Goal: Task Accomplishment & Management: Manage account settings

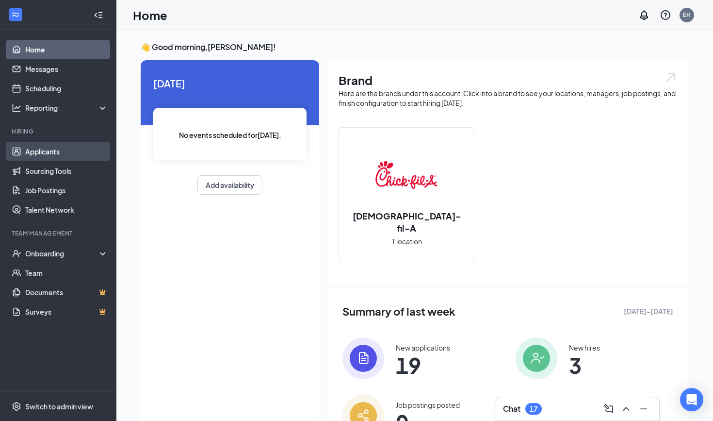
click at [60, 151] on link "Applicants" at bounding box center [66, 151] width 83 height 19
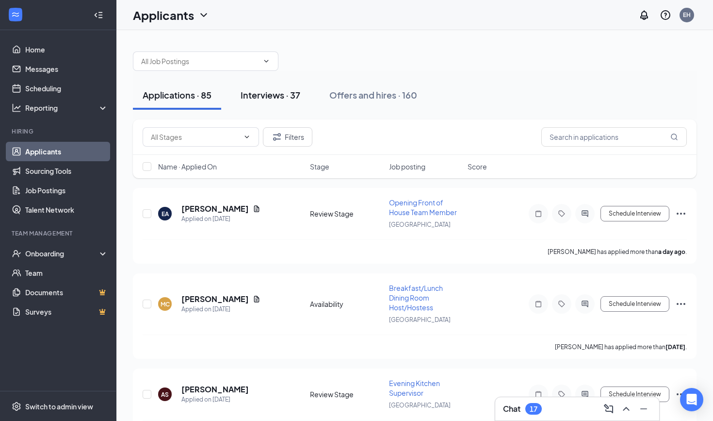
click at [279, 99] on div "Interviews · 37" at bounding box center [271, 95] width 60 height 12
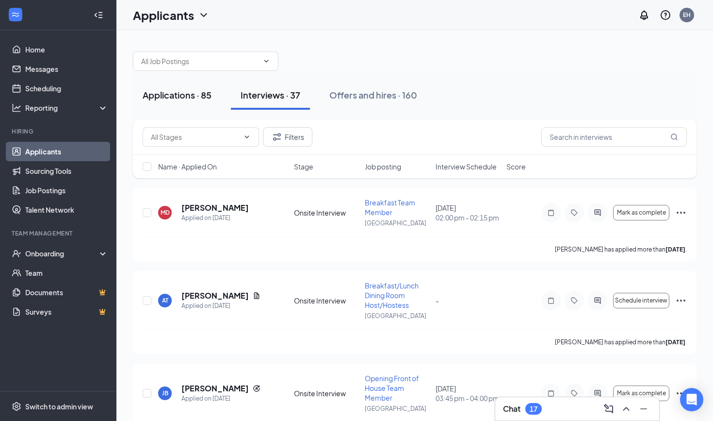
click at [206, 95] on div "Applications · 85" at bounding box center [177, 95] width 69 height 12
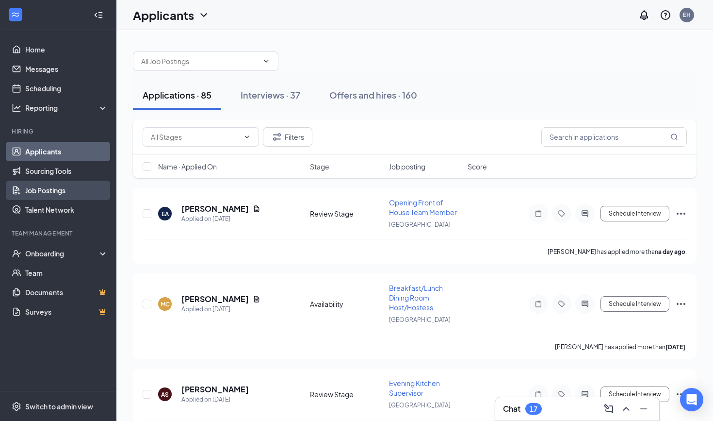
click at [68, 192] on link "Job Postings" at bounding box center [66, 189] width 83 height 19
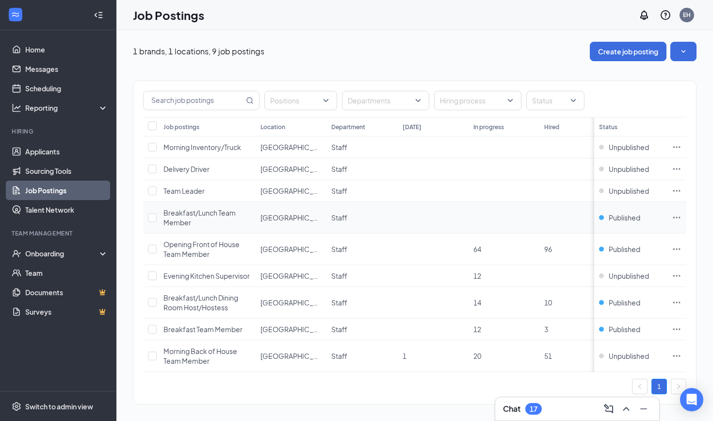
click at [678, 216] on icon "Ellipses" at bounding box center [677, 217] width 10 height 10
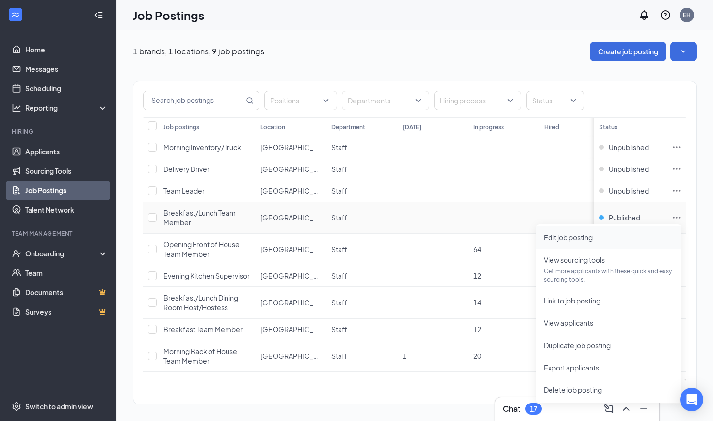
click at [590, 237] on span "Edit job posting" at bounding box center [568, 237] width 49 height 9
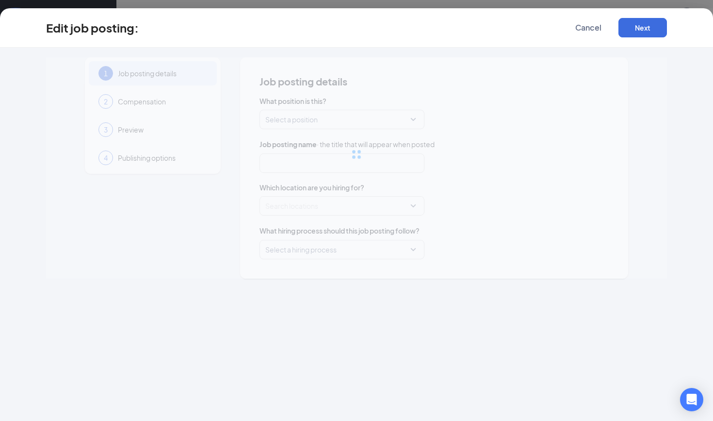
type input "Breakfast/Lunch Team Member"
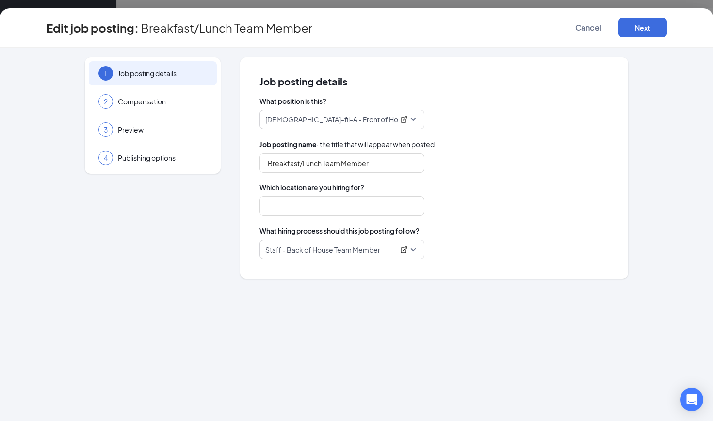
type input "[GEOGRAPHIC_DATA]"
click at [649, 18] on button "Next" at bounding box center [642, 27] width 49 height 19
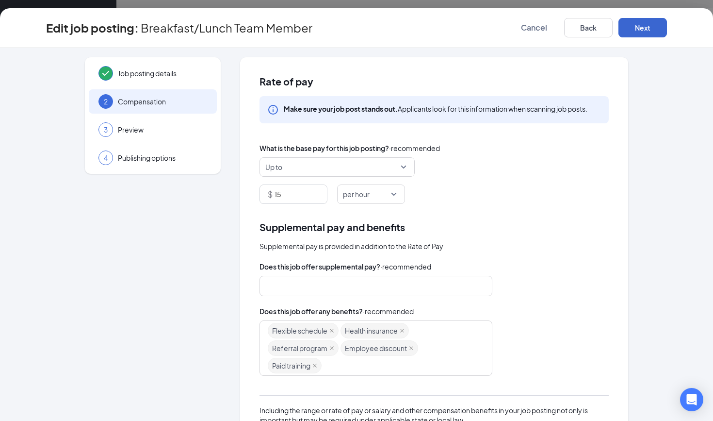
click at [649, 36] on button "Next" at bounding box center [642, 27] width 49 height 19
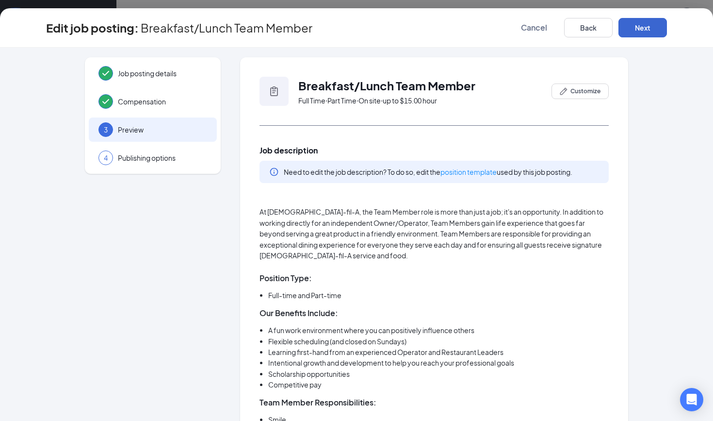
click at [648, 21] on button "Next" at bounding box center [642, 27] width 49 height 19
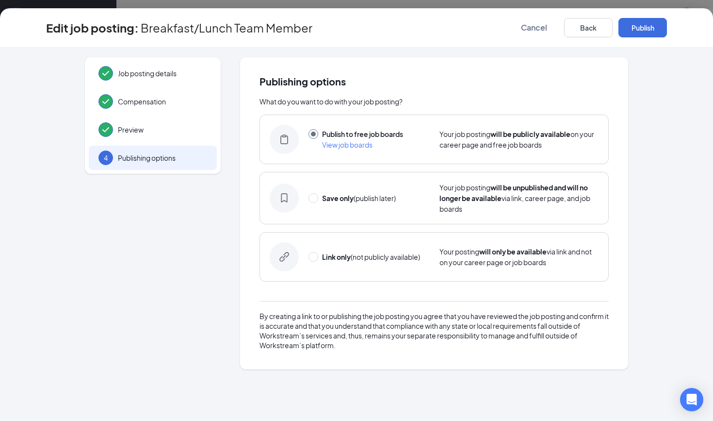
click at [305, 200] on div "Save only (publish later) Your job posting will be unpublished and will no long…" at bounding box center [434, 198] width 349 height 52
radio input "false"
radio input "true"
click at [647, 32] on button "Save only" at bounding box center [642, 27] width 49 height 19
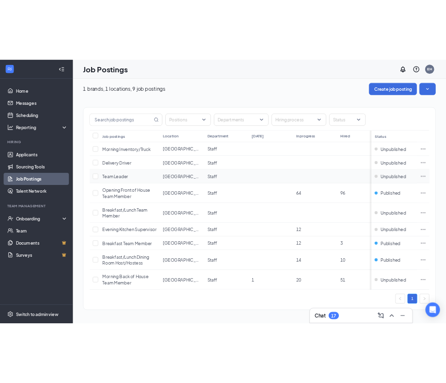
scroll to position [5, 0]
